Goal: Use online tool/utility: Utilize a website feature to perform a specific function

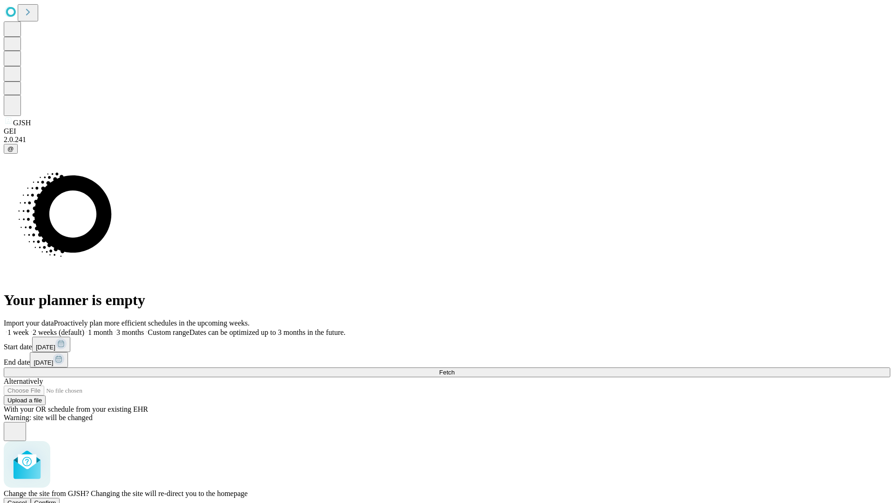
click at [56, 499] on span "Confirm" at bounding box center [45, 502] width 22 height 7
click at [84, 328] on label "2 weeks (default)" at bounding box center [56, 332] width 55 height 8
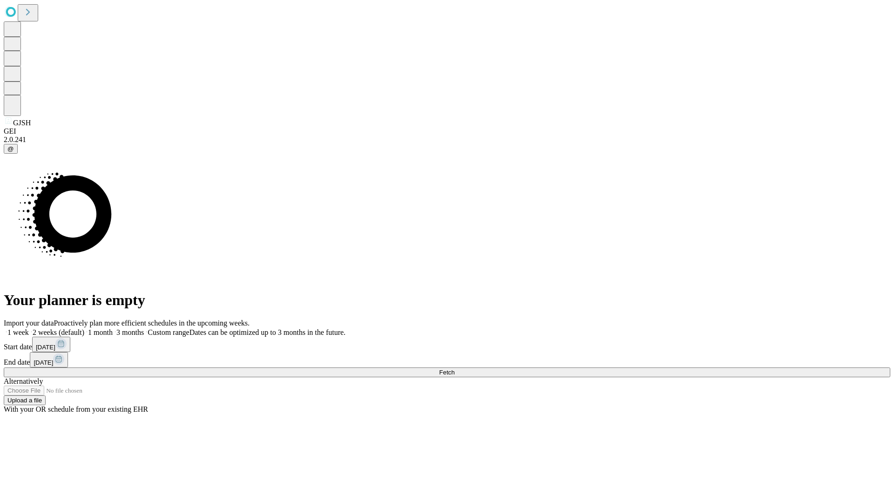
click at [455, 369] on span "Fetch" at bounding box center [446, 372] width 15 height 7
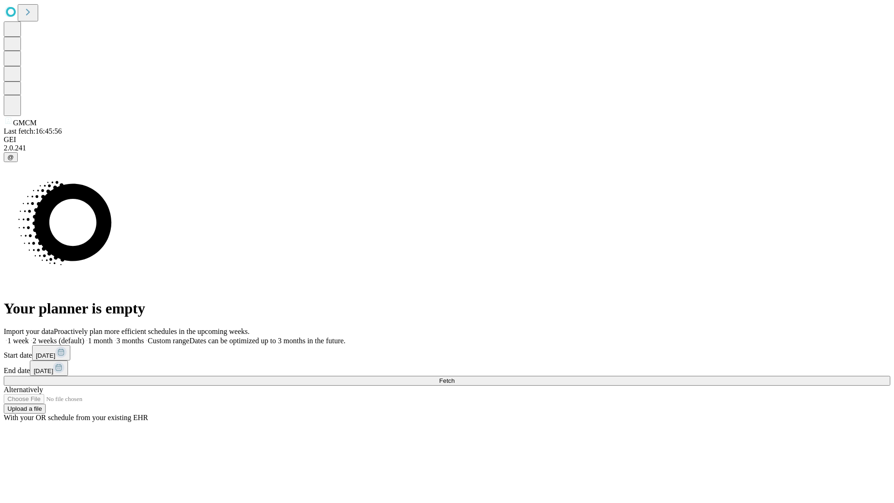
click at [84, 337] on label "2 weeks (default)" at bounding box center [56, 341] width 55 height 8
click at [455, 377] on span "Fetch" at bounding box center [446, 380] width 15 height 7
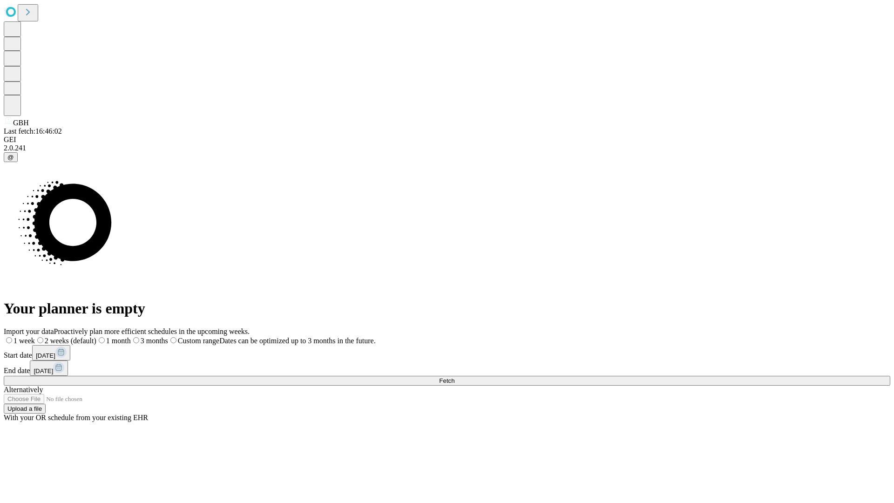
click at [96, 337] on label "2 weeks (default)" at bounding box center [65, 341] width 61 height 8
click at [455, 377] on span "Fetch" at bounding box center [446, 380] width 15 height 7
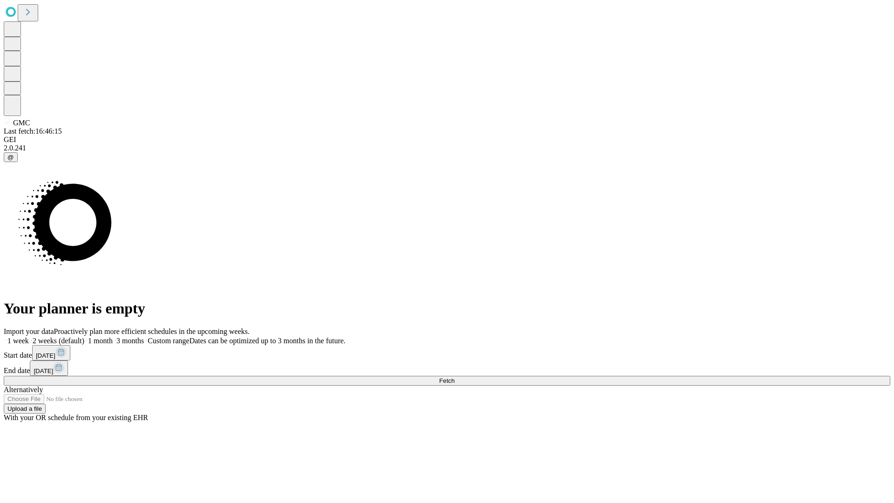
click at [84, 337] on label "2 weeks (default)" at bounding box center [56, 341] width 55 height 8
click at [455, 377] on span "Fetch" at bounding box center [446, 380] width 15 height 7
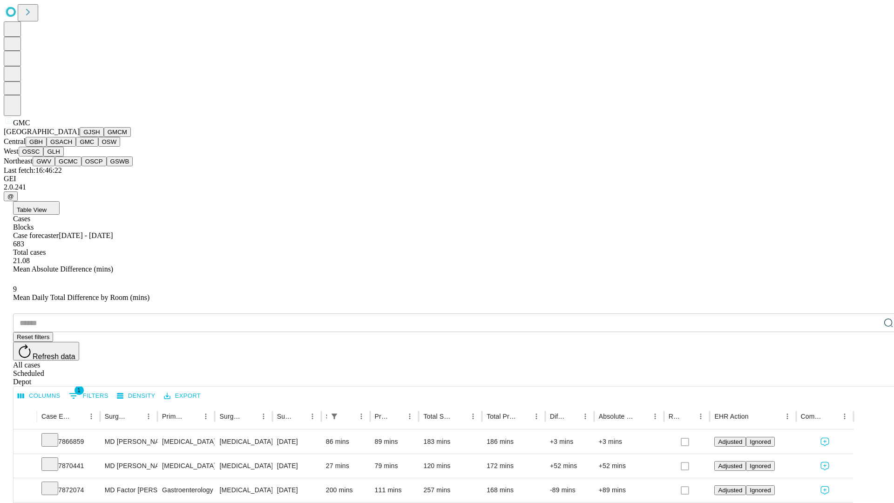
click at [98, 147] on button "OSW" at bounding box center [109, 142] width 22 height 10
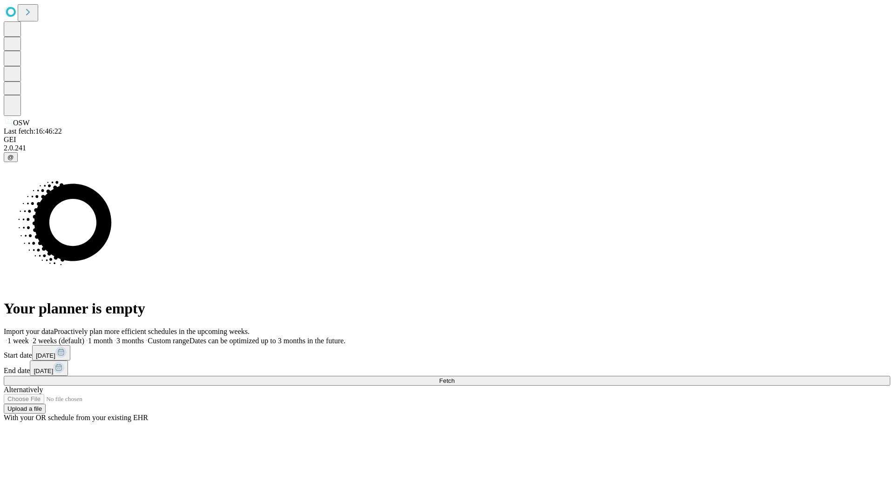
click at [84, 337] on label "2 weeks (default)" at bounding box center [56, 341] width 55 height 8
click at [455, 377] on span "Fetch" at bounding box center [446, 380] width 15 height 7
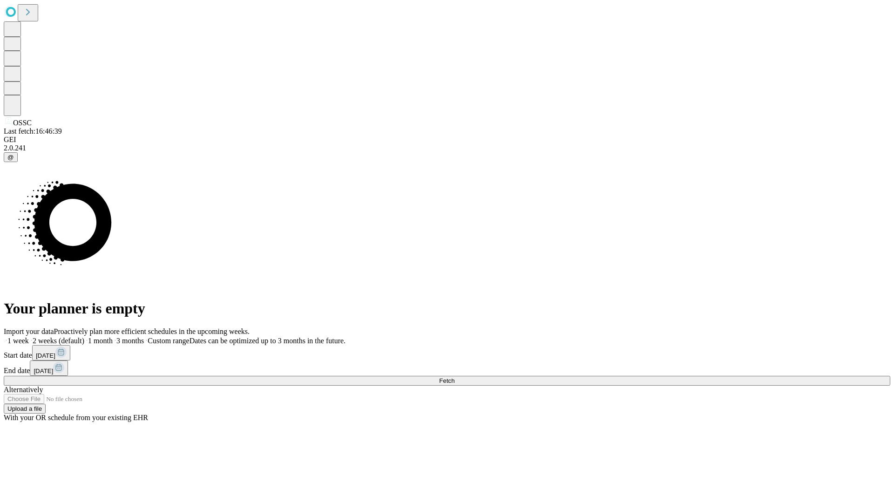
click at [84, 337] on label "2 weeks (default)" at bounding box center [56, 341] width 55 height 8
click at [455, 377] on span "Fetch" at bounding box center [446, 380] width 15 height 7
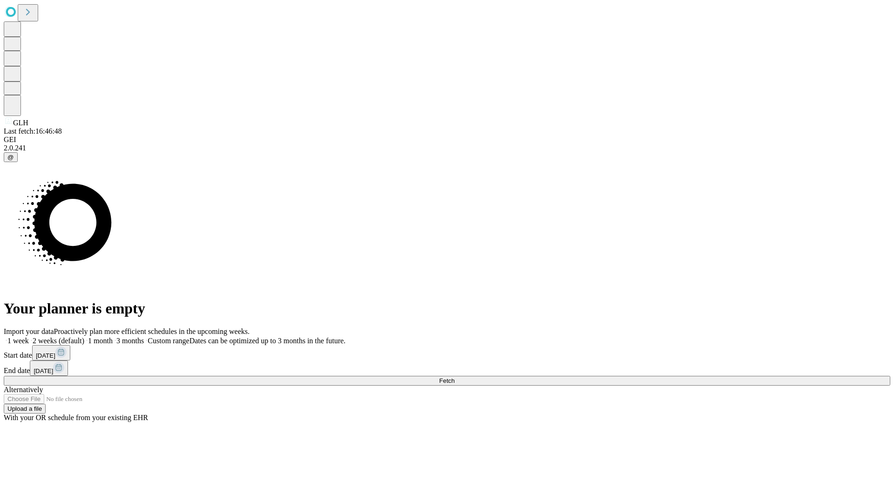
click at [84, 337] on label "2 weeks (default)" at bounding box center [56, 341] width 55 height 8
click at [455, 377] on span "Fetch" at bounding box center [446, 380] width 15 height 7
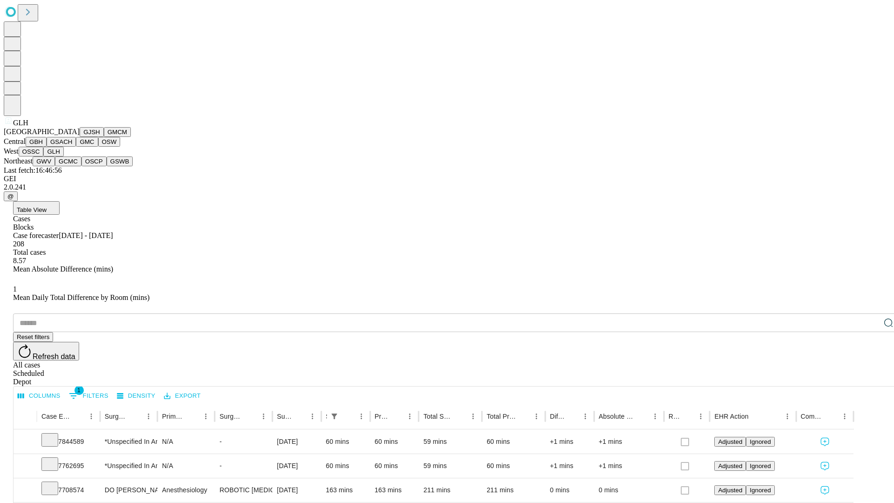
click at [55, 166] on button "GWV" at bounding box center [44, 161] width 22 height 10
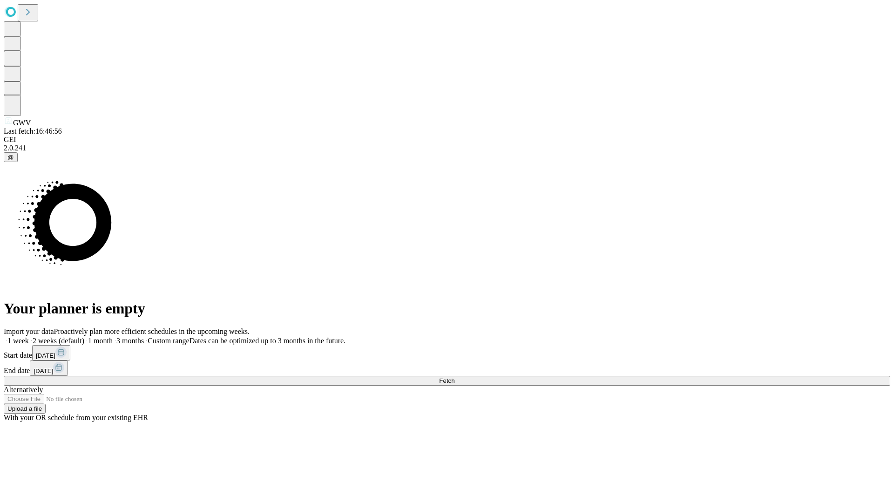
click at [84, 337] on label "2 weeks (default)" at bounding box center [56, 341] width 55 height 8
click at [455, 377] on span "Fetch" at bounding box center [446, 380] width 15 height 7
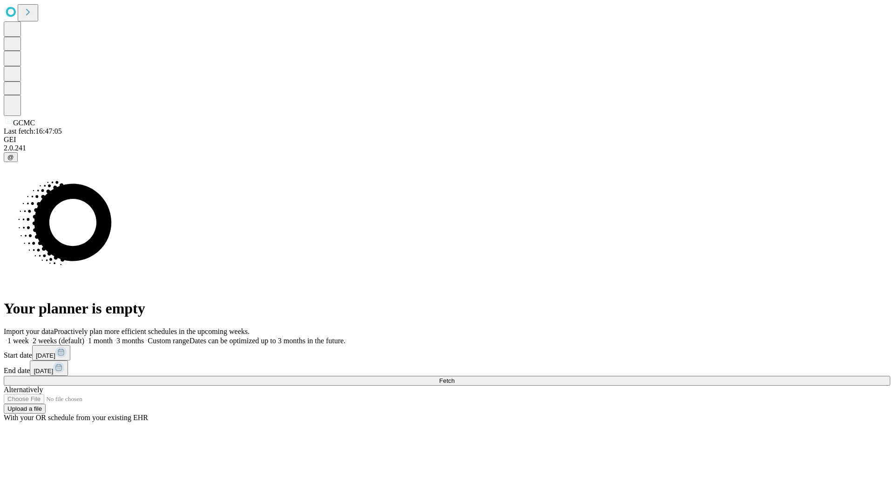
click at [84, 337] on label "2 weeks (default)" at bounding box center [56, 341] width 55 height 8
click at [455, 377] on span "Fetch" at bounding box center [446, 380] width 15 height 7
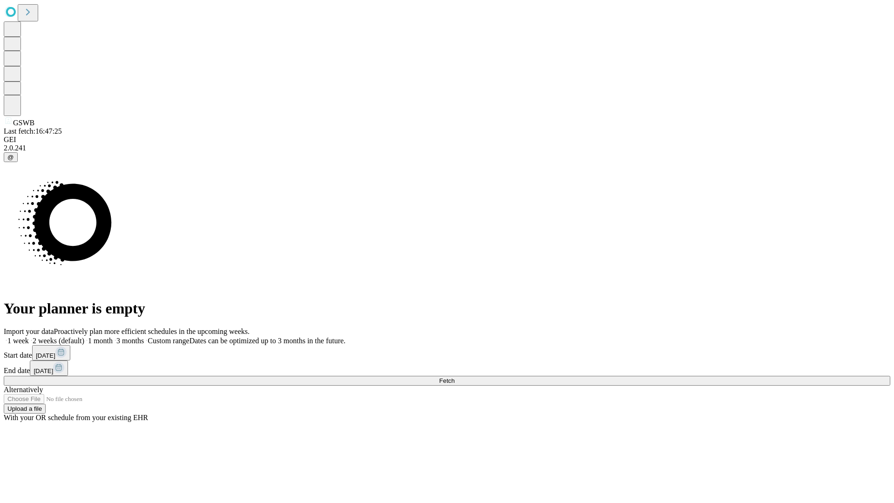
click at [84, 337] on label "2 weeks (default)" at bounding box center [56, 341] width 55 height 8
click at [455, 377] on span "Fetch" at bounding box center [446, 380] width 15 height 7
